Goal: Communication & Community: Answer question/provide support

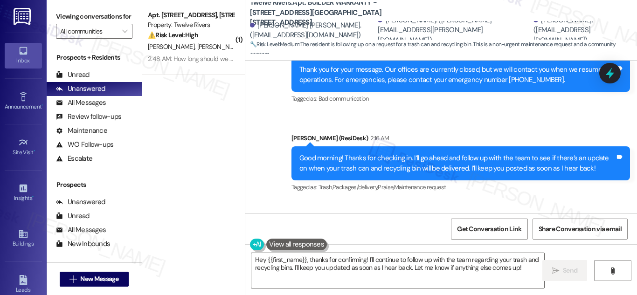
scroll to position [3052, 0]
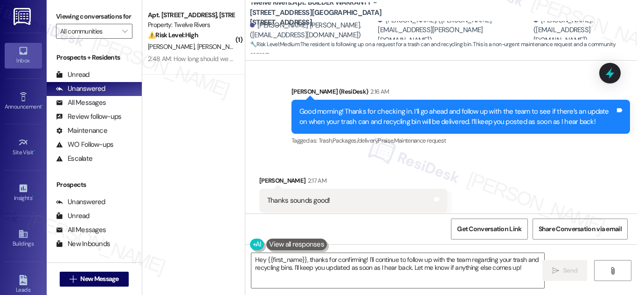
click at [303, 196] on div "Thanks sounds good!" at bounding box center [298, 201] width 63 height 10
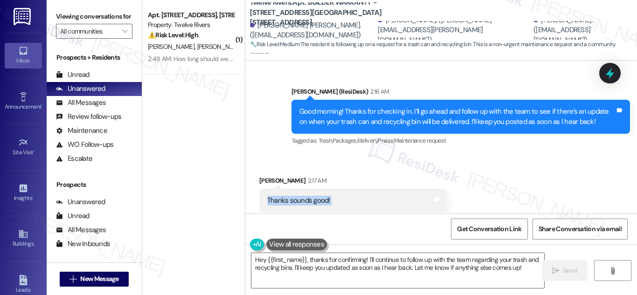
copy div "Thanks sounds good! Tags and notes"
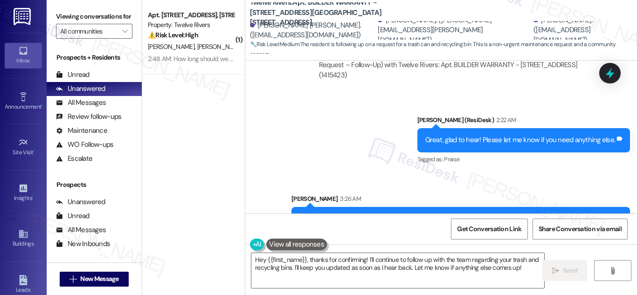
scroll to position [3381, 0]
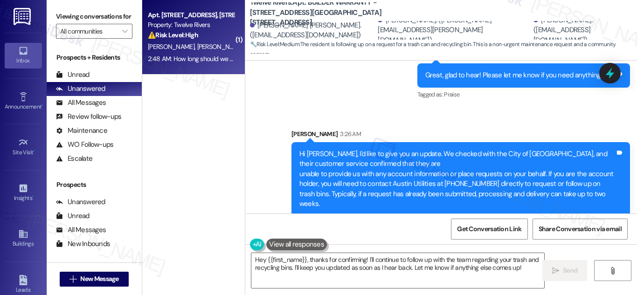
click at [176, 19] on div "Apt. [STREET_ADDRESS], [STREET_ADDRESS]" at bounding box center [191, 15] width 86 height 10
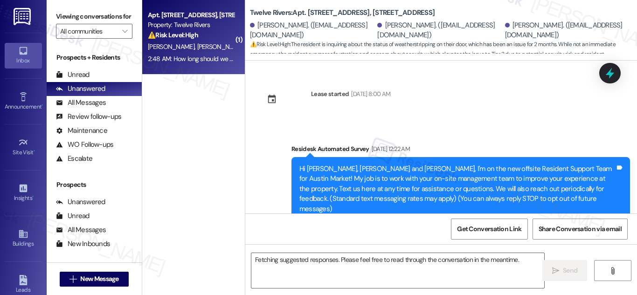
scroll to position [9573, 0]
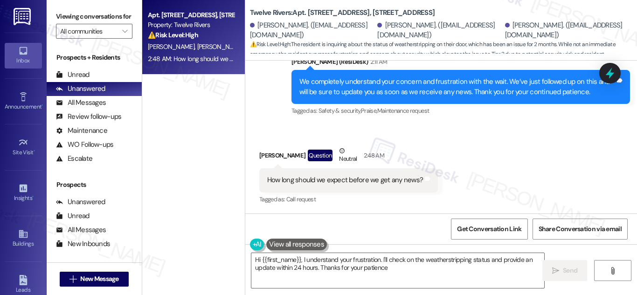
type textarea "Hi {{first_name}}, I understand your frustration. I'll check on the weatherstri…"
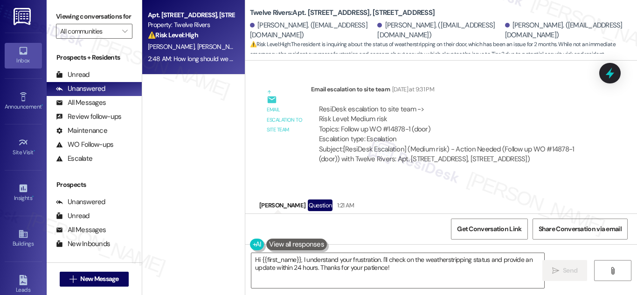
scroll to position [9574, 0]
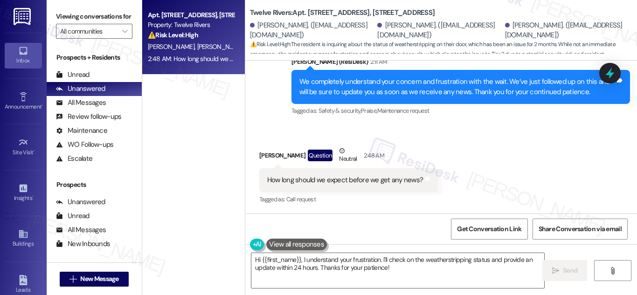
click at [368, 178] on div "How long should we expect before we get any news?" at bounding box center [345, 180] width 156 height 10
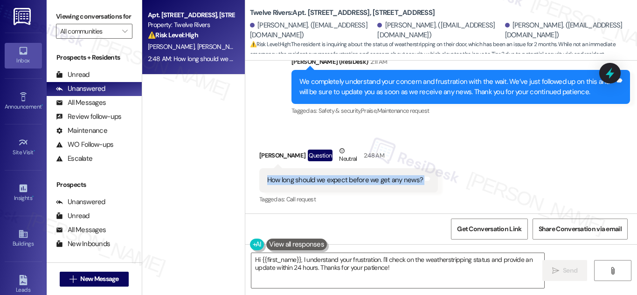
click at [368, 178] on div "How long should we expect before we get any news?" at bounding box center [345, 180] width 156 height 10
copy div "How long should we expect before we get any news? Tags and notes"
click at [201, 18] on div "Apt. [STREET_ADDRESS], [STREET_ADDRESS]" at bounding box center [191, 15] width 86 height 10
click at [200, 18] on div "Apt. [STREET_ADDRESS], [STREET_ADDRESS]" at bounding box center [191, 15] width 86 height 10
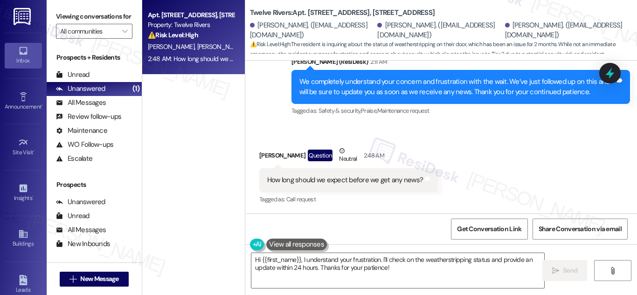
click at [175, 41] on div "Apt. [STREET_ADDRESS], [STREET_ADDRESS] Property: Twelve Rivers ⚠️ Risk Level: …" at bounding box center [191, 25] width 88 height 32
